Goal: Check status: Check status

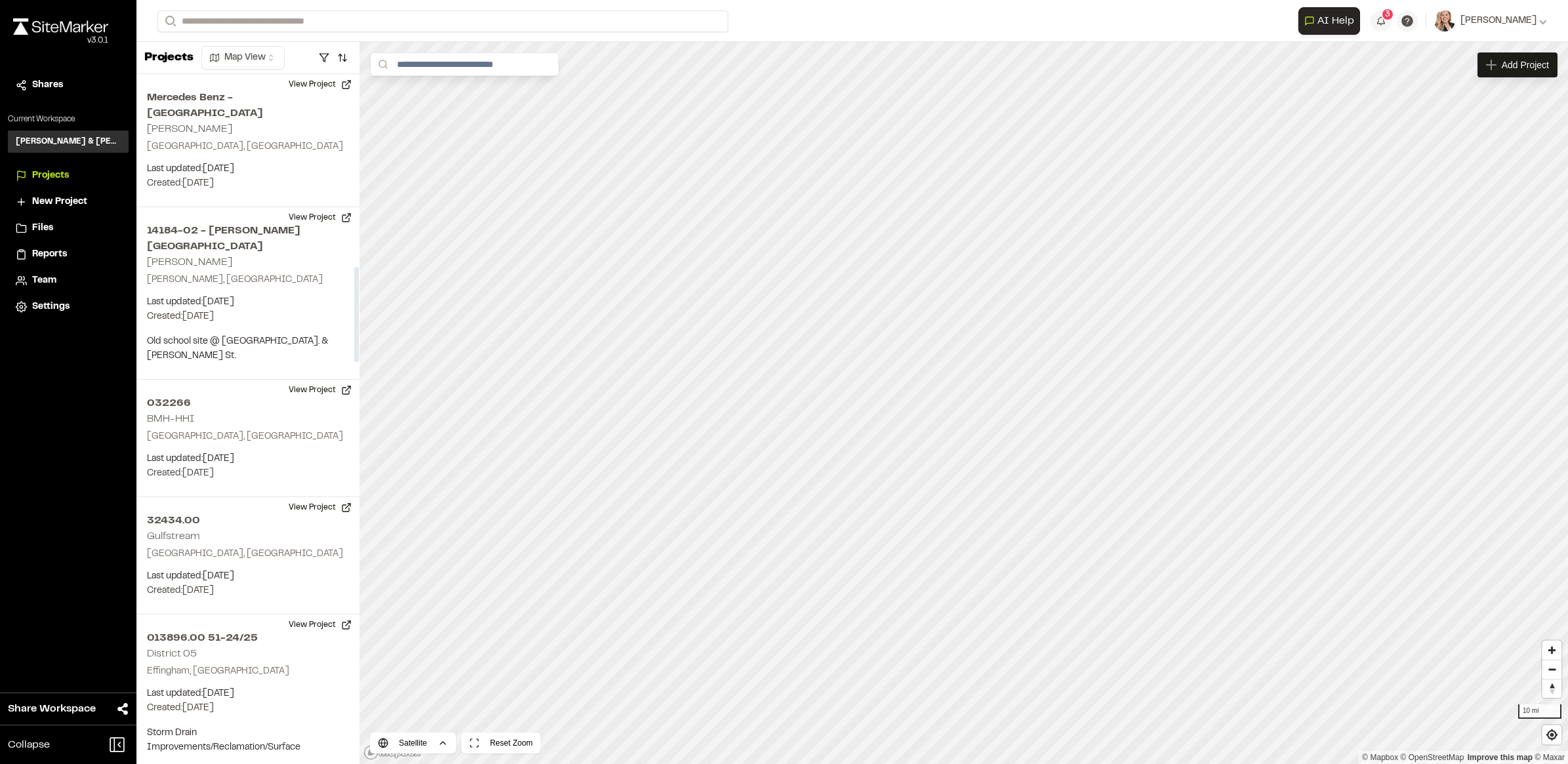
scroll to position [1394, 0]
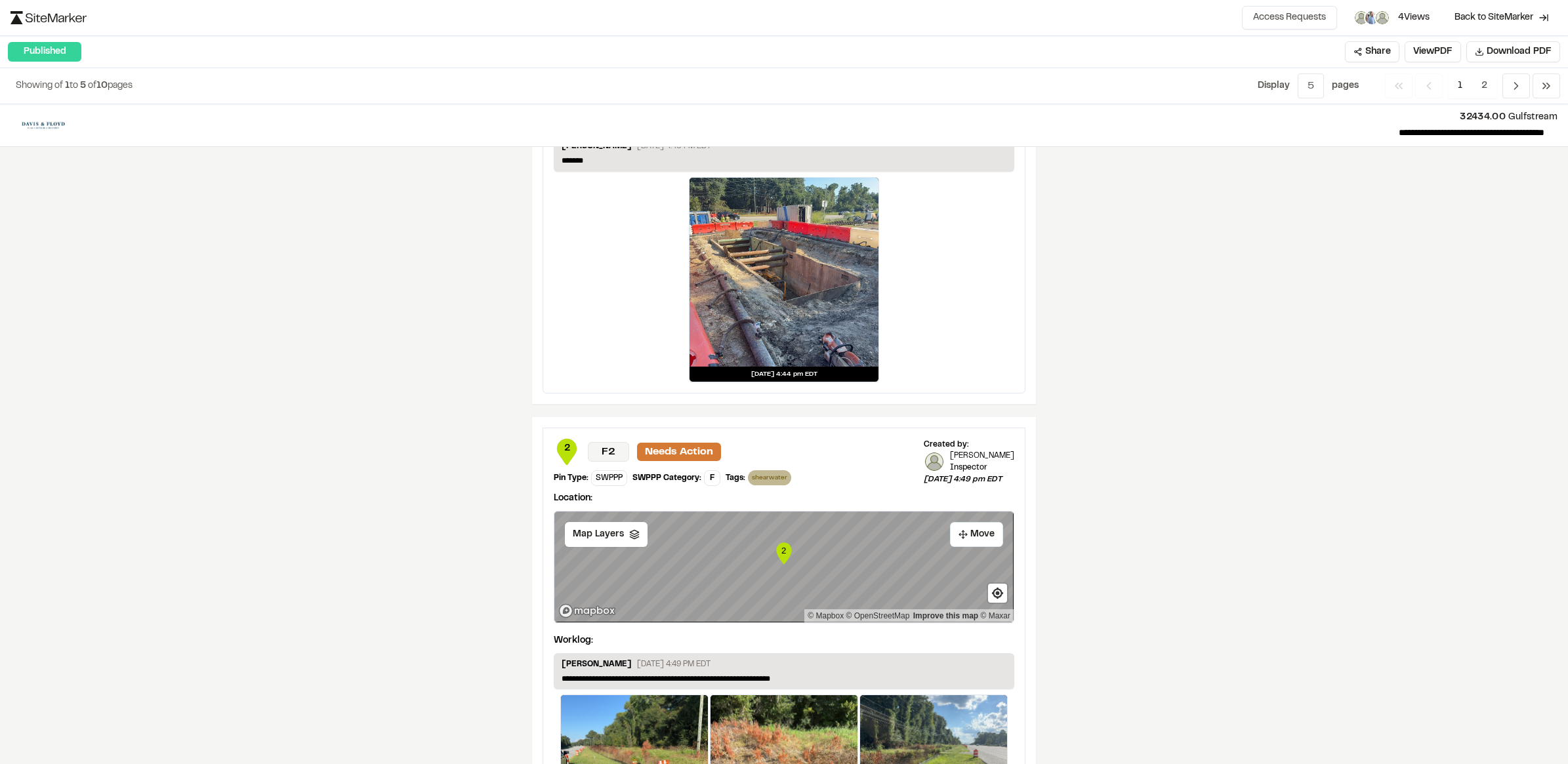
scroll to position [2024, 0]
